Goal: Task Accomplishment & Management: Complete application form

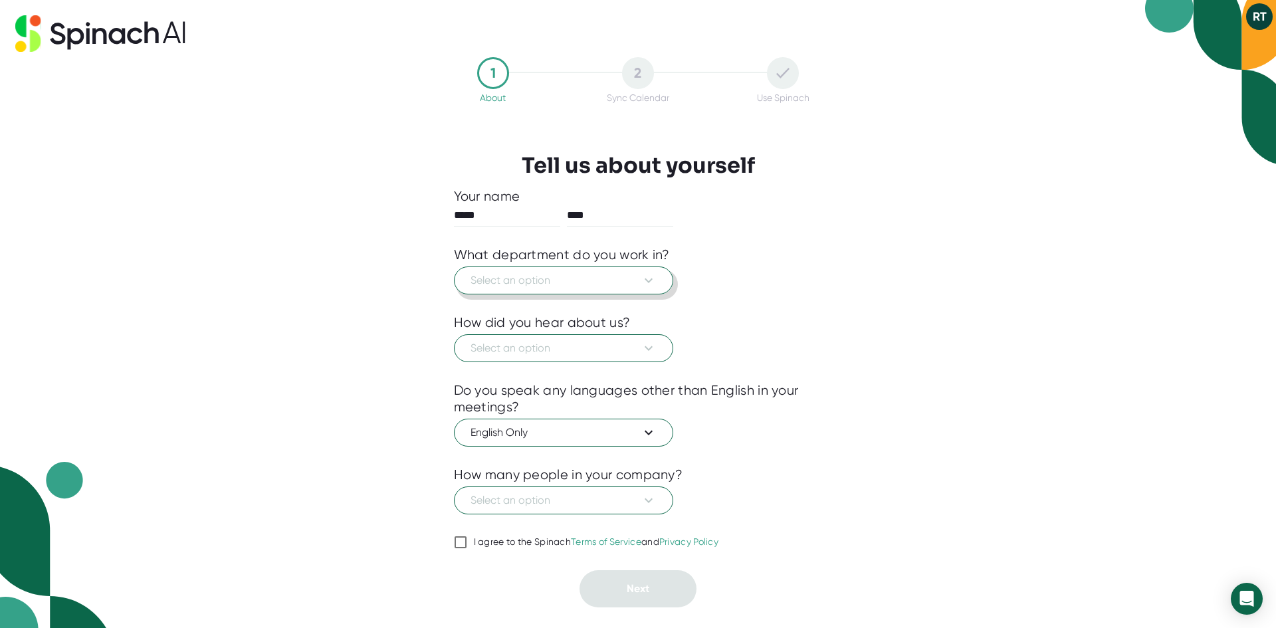
click at [548, 276] on span "Select an option" at bounding box center [563, 280] width 186 height 16
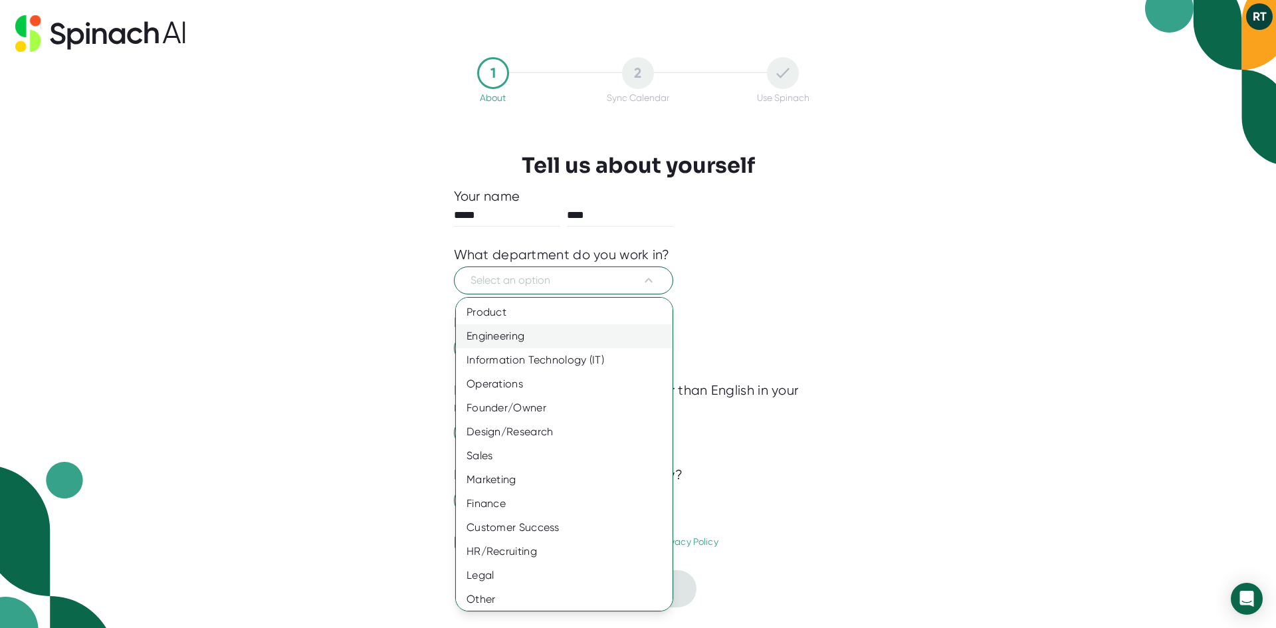
click at [524, 329] on div "Engineering" at bounding box center [569, 336] width 227 height 24
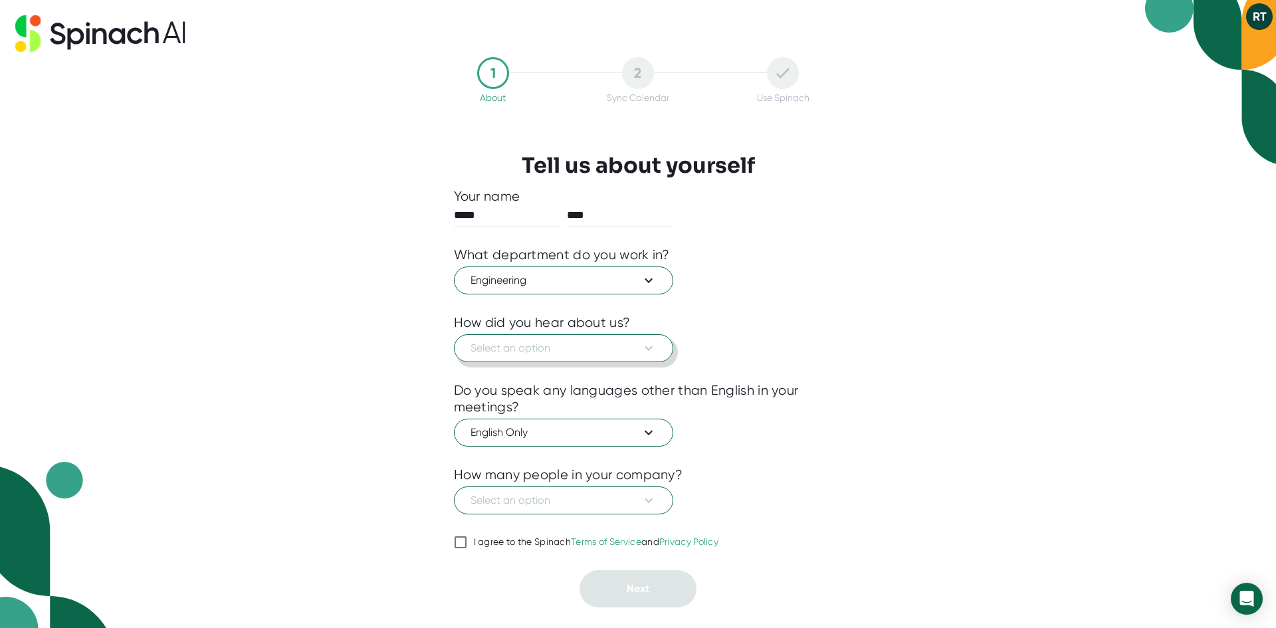
click at [530, 347] on span "Select an option" at bounding box center [563, 348] width 186 height 16
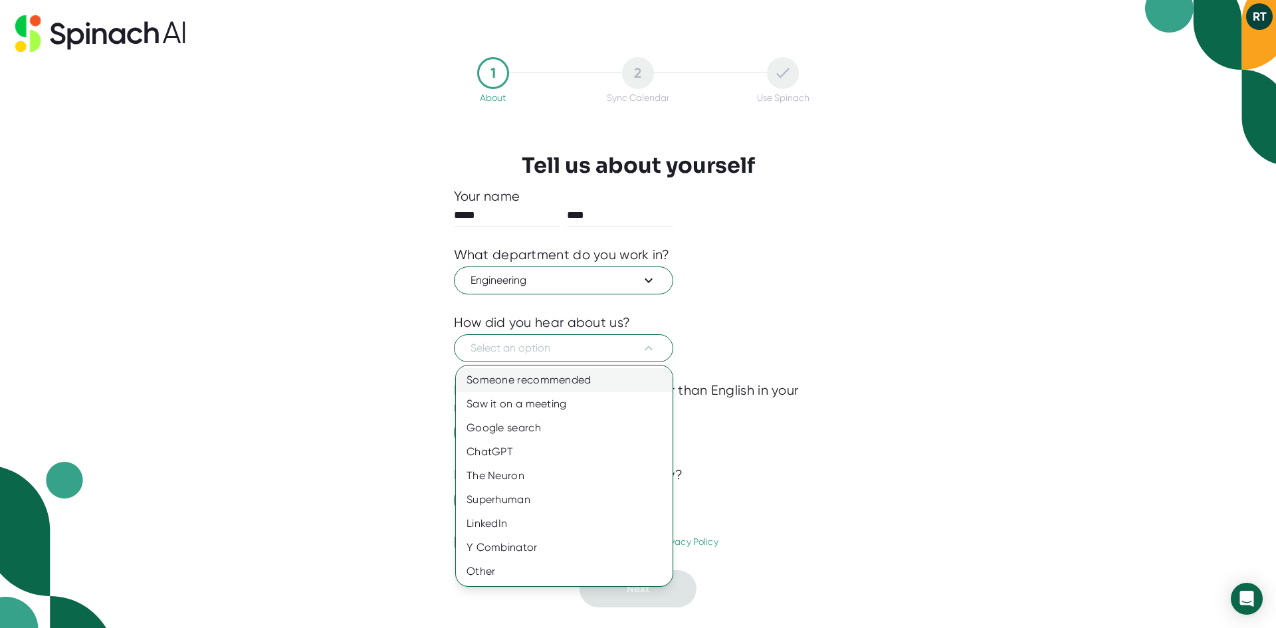
click at [514, 379] on div "Someone recommended" at bounding box center [564, 380] width 217 height 24
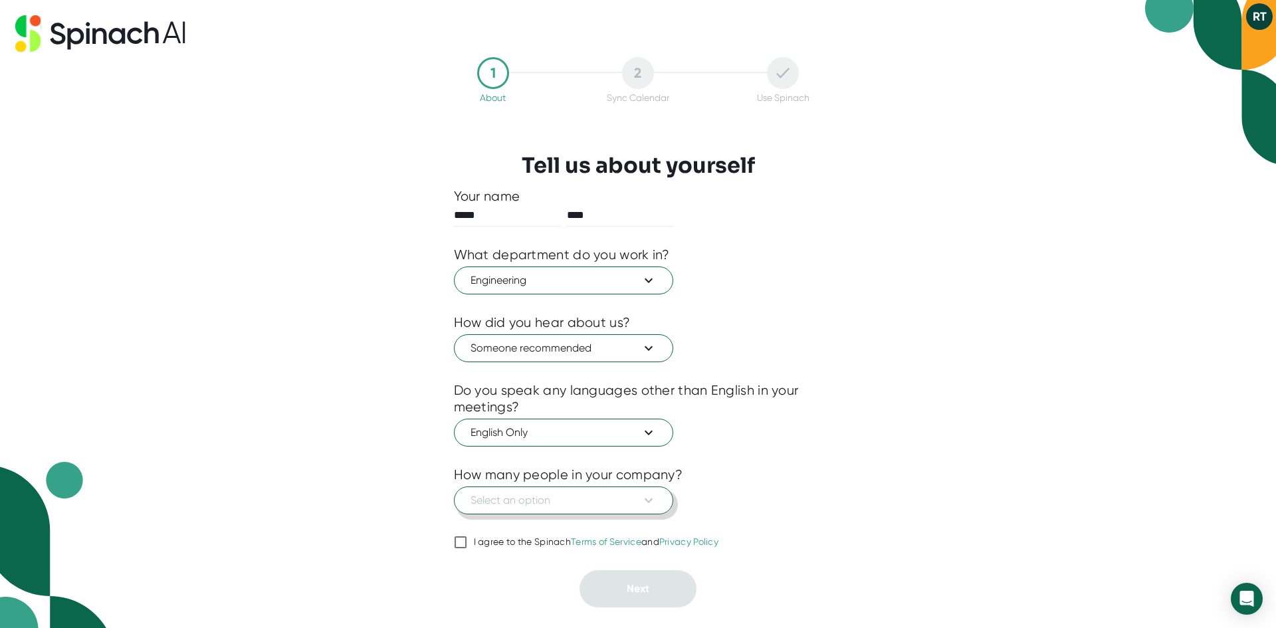
click at [502, 503] on span "Select an option" at bounding box center [563, 500] width 186 height 16
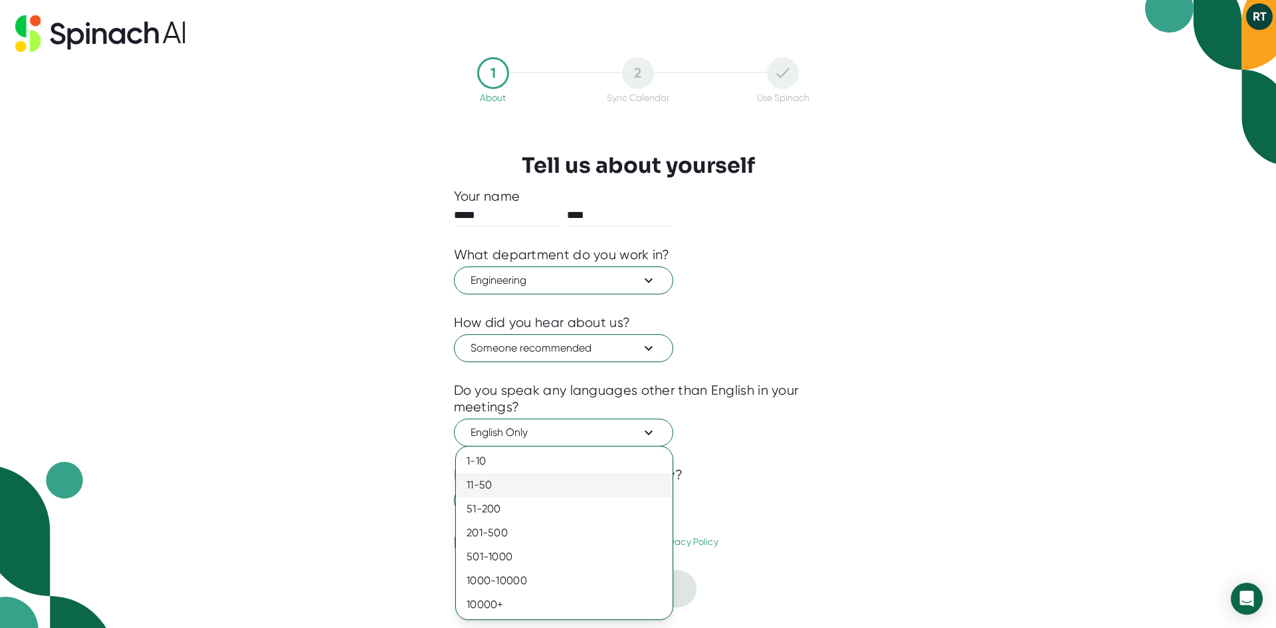
click at [507, 492] on div "11-50" at bounding box center [564, 485] width 217 height 24
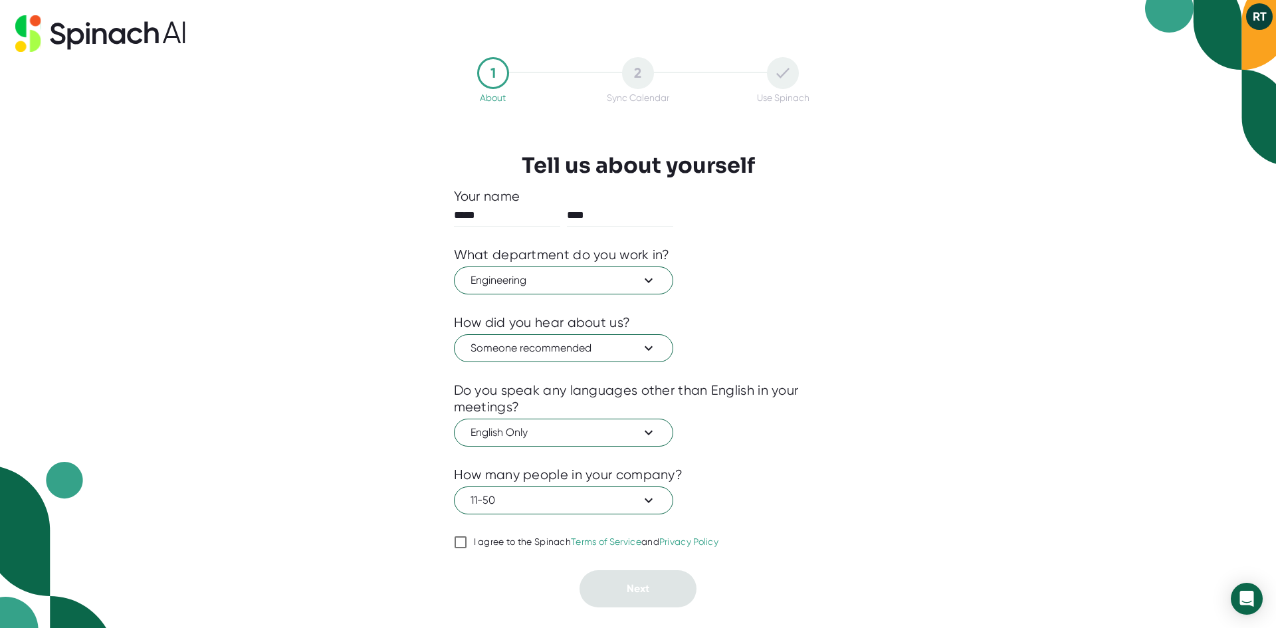
click at [492, 545] on div "I agree to the Spinach Terms of Service and Privacy Policy" at bounding box center [596, 542] width 245 height 12
click at [467, 545] on input "I agree to the Spinach Terms of Service and Privacy Policy" at bounding box center [460, 542] width 13 height 16
checkbox input "true"
click at [599, 579] on button "Next" at bounding box center [637, 588] width 117 height 37
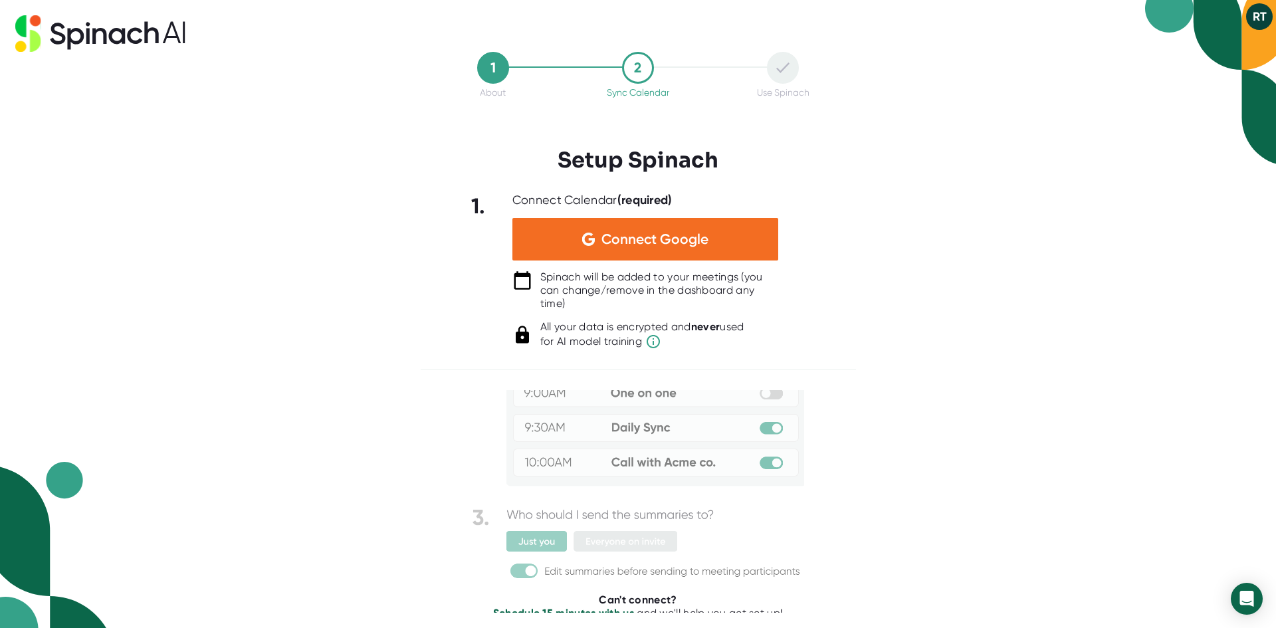
scroll to position [84, 0]
